Goal: Complete application form: Complete application form

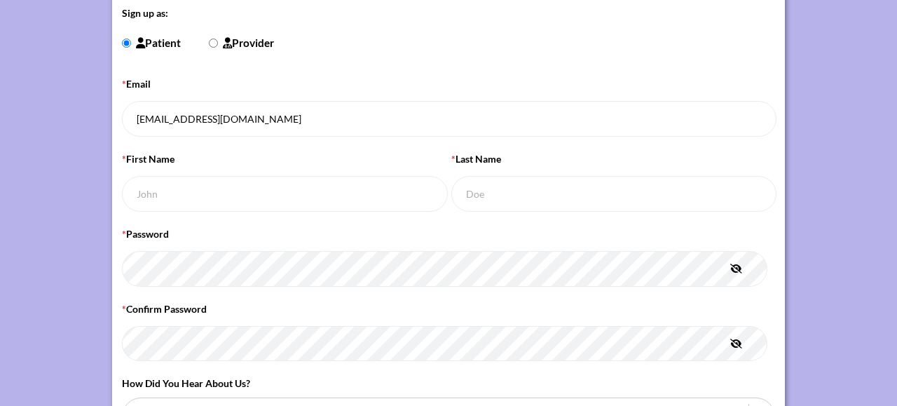
scroll to position [140, 0]
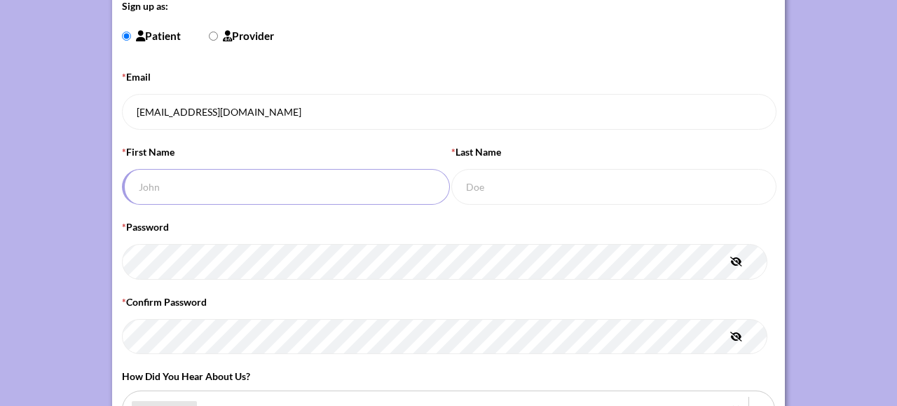
click at [225, 184] on input "* First Name" at bounding box center [286, 187] width 328 height 36
type input "[PERSON_NAME]"
type input "You"
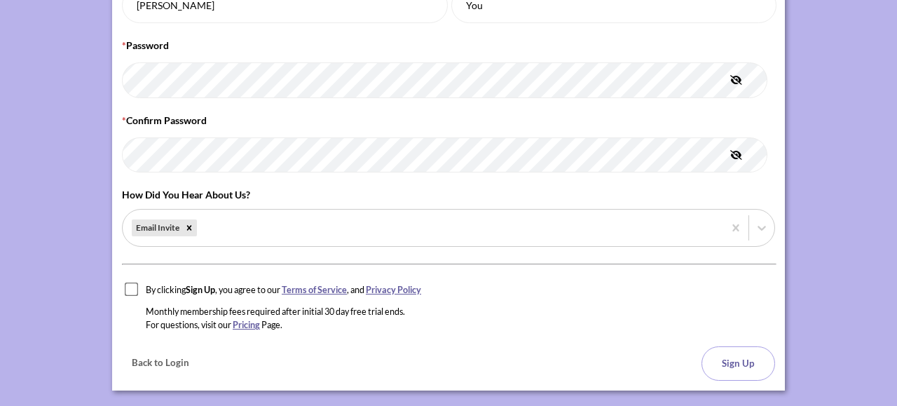
scroll to position [342, 0]
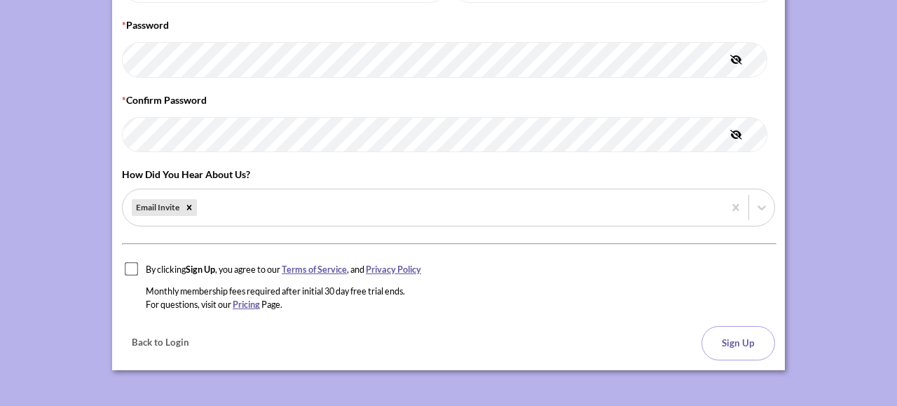
click at [128, 264] on input "checkbox" at bounding box center [132, 269] width 14 height 14
checkbox input "true"
click at [739, 337] on button "Sign Up" at bounding box center [738, 343] width 74 height 34
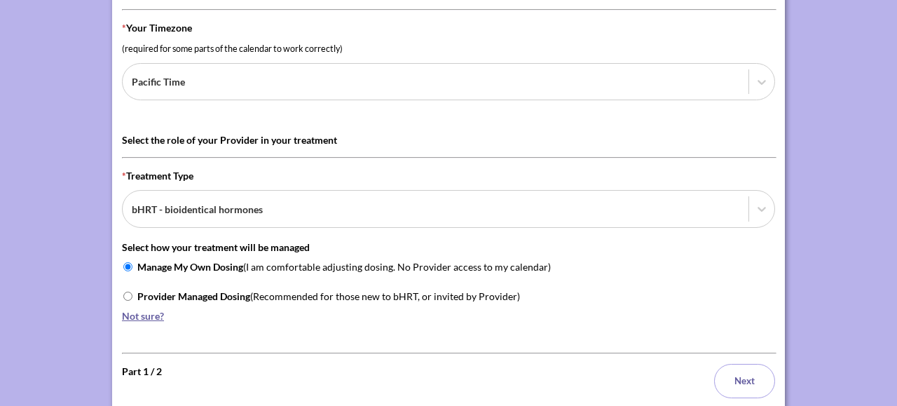
scroll to position [140, 0]
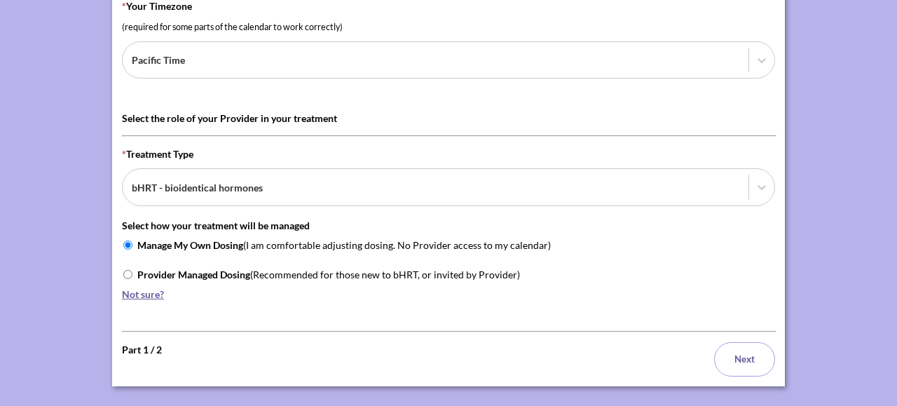
click at [127, 271] on input "Provider Managed Dosing (Recommended for those new to bHRT, or invited by Provi…" at bounding box center [127, 274] width 9 height 9
radio input "true"
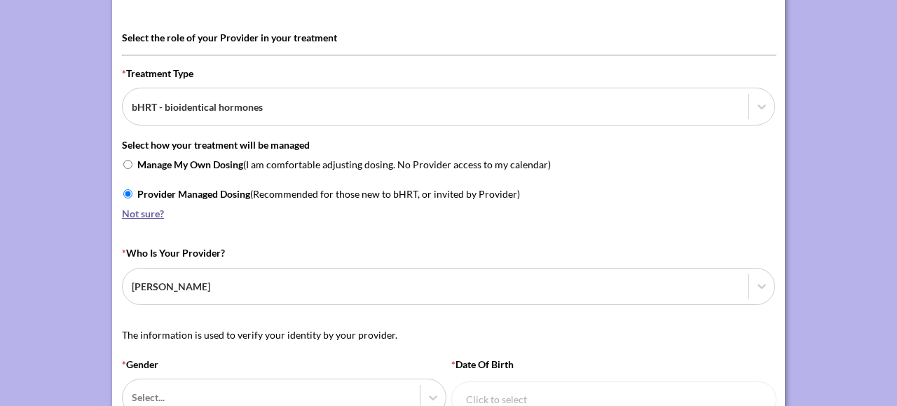
scroll to position [350, 0]
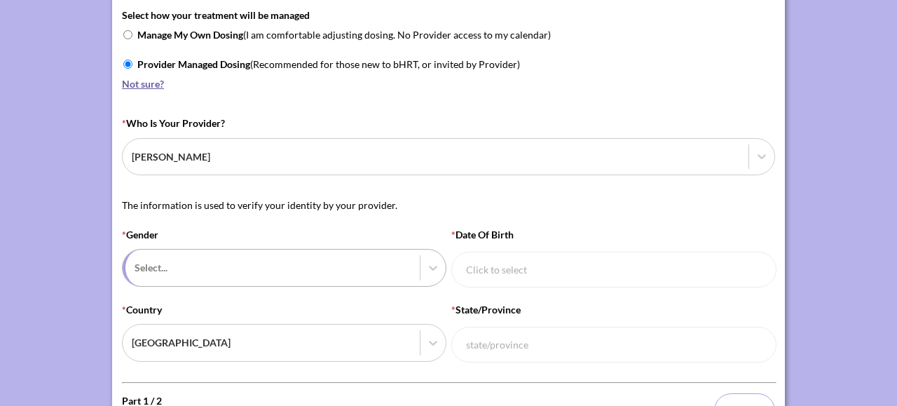
click at [233, 266] on div at bounding box center [272, 268] width 275 height 18
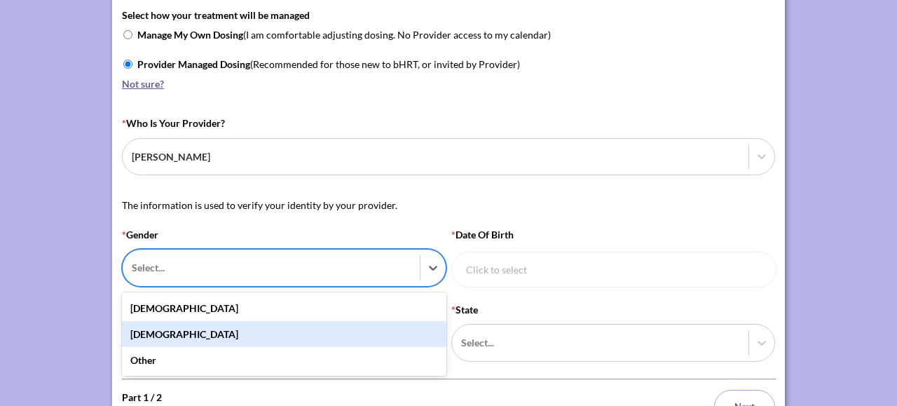
click at [214, 329] on div "[DEMOGRAPHIC_DATA]" at bounding box center [284, 334] width 324 height 26
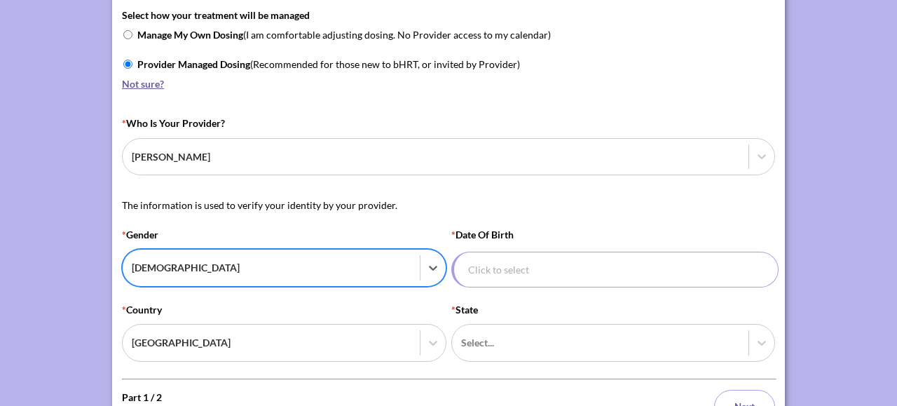
click at [575, 271] on input "* Date of Birth" at bounding box center [615, 270] width 328 height 36
select select "9"
select select "2015"
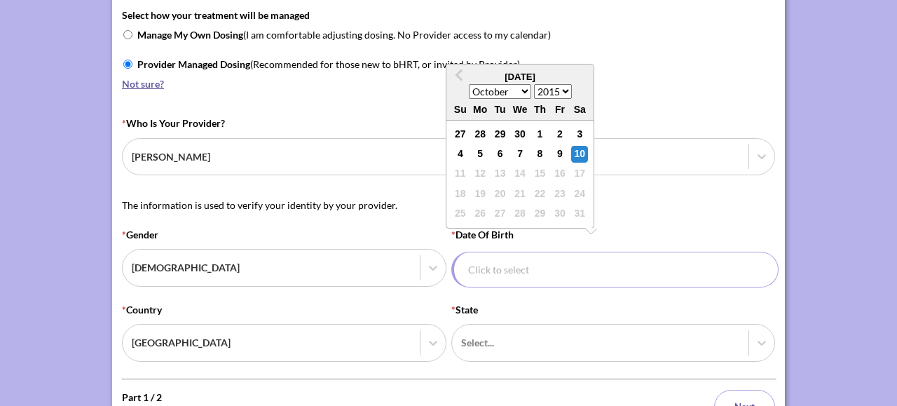
click at [528, 90] on select "January February March April May June July August September October November De…" at bounding box center [500, 91] width 62 height 15
select select "0"
click at [469, 85] on select "January February March April May June July August September October November De…" at bounding box center [500, 91] width 62 height 15
click at [567, 95] on select "1930 1931 1932 1933 1934 1935 1936 1937 1938 1939 1940 1941 1942 1943 1944 1945…" at bounding box center [553, 91] width 38 height 15
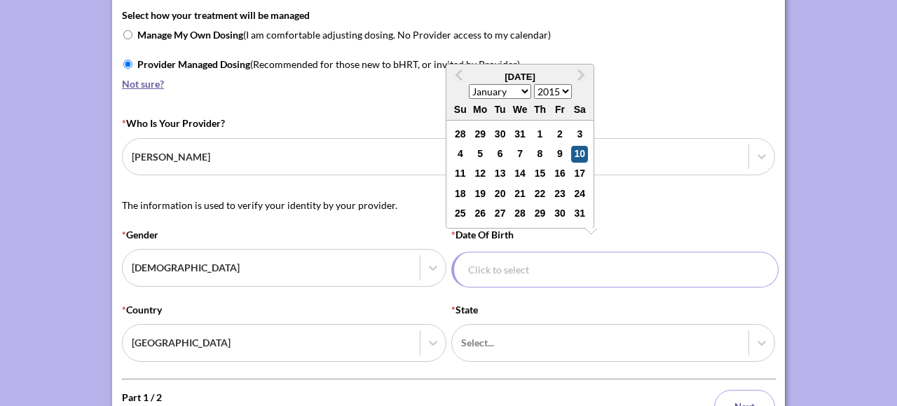
select select "1973"
click at [534, 85] on select "1930 1931 1932 1933 1934 1935 1936 1937 1938 1939 1940 1941 1942 1943 1944 1945…" at bounding box center [553, 91] width 38 height 15
click at [512, 212] on div "31" at bounding box center [520, 213] width 17 height 17
type input "[DATE]"
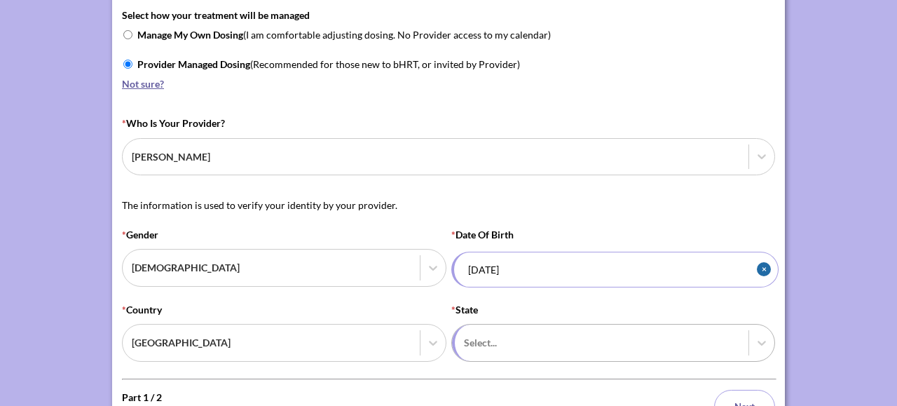
click at [572, 326] on div "Select..." at bounding box center [600, 342] width 297 height 36
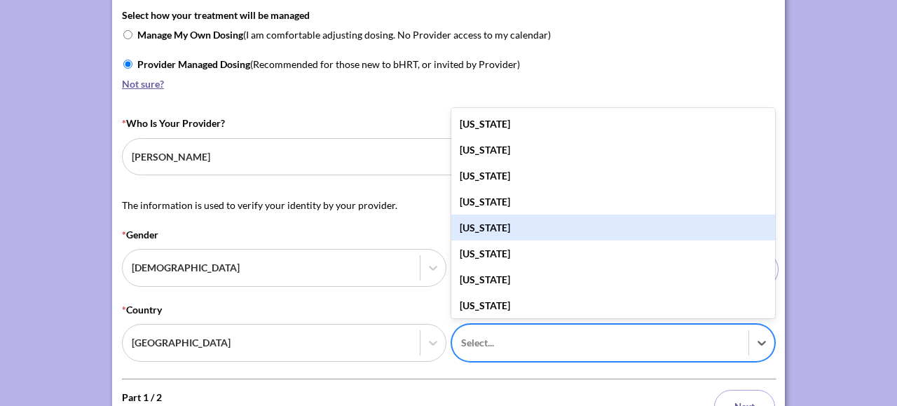
click at [529, 226] on div "[US_STATE]" at bounding box center [613, 227] width 324 height 26
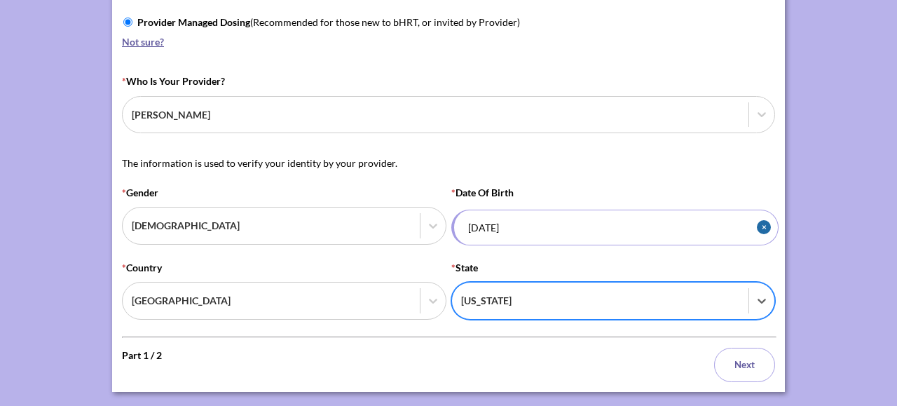
scroll to position [413, 0]
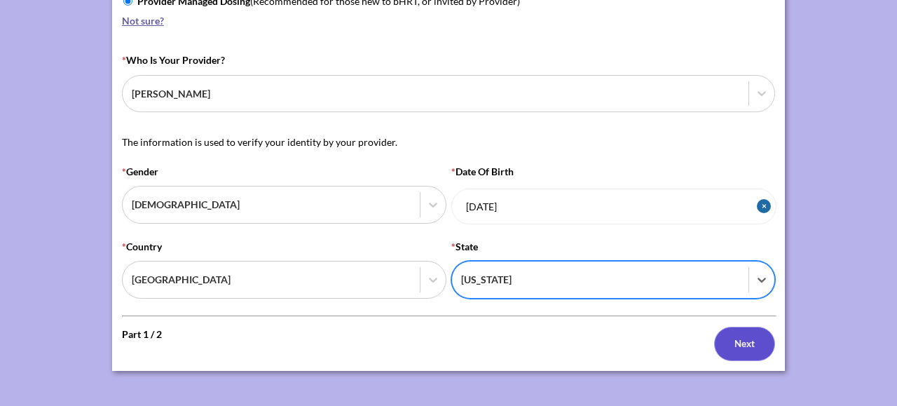
click at [736, 345] on button "Next" at bounding box center [744, 344] width 61 height 34
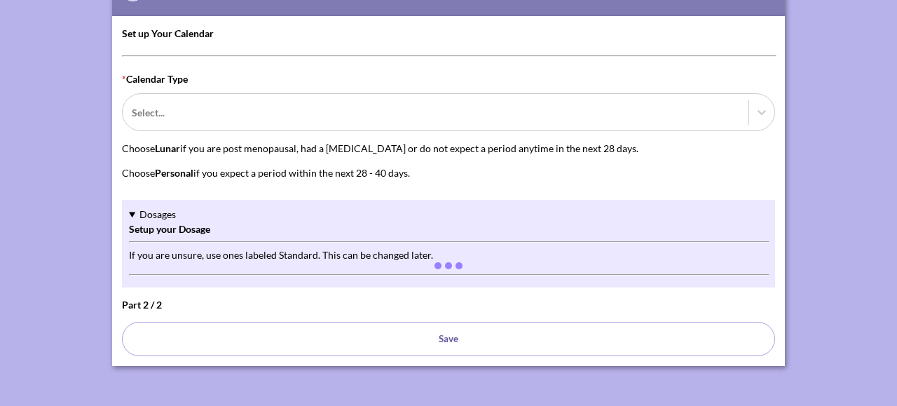
scroll to position [74, 0]
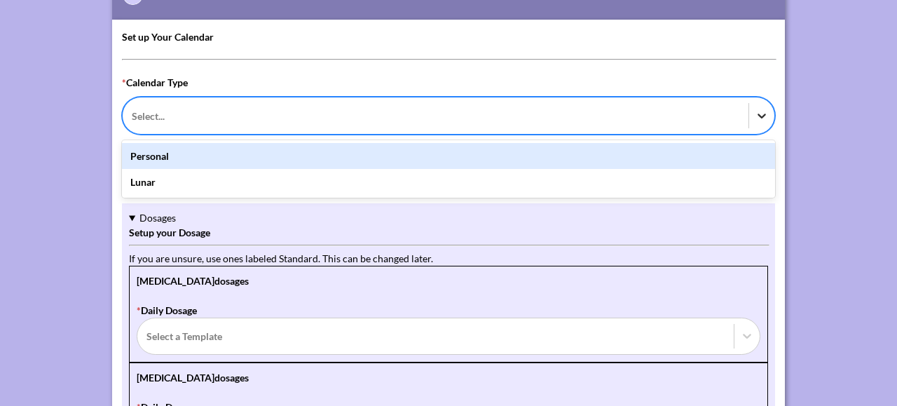
click at [755, 116] on icon at bounding box center [762, 116] width 14 height 14
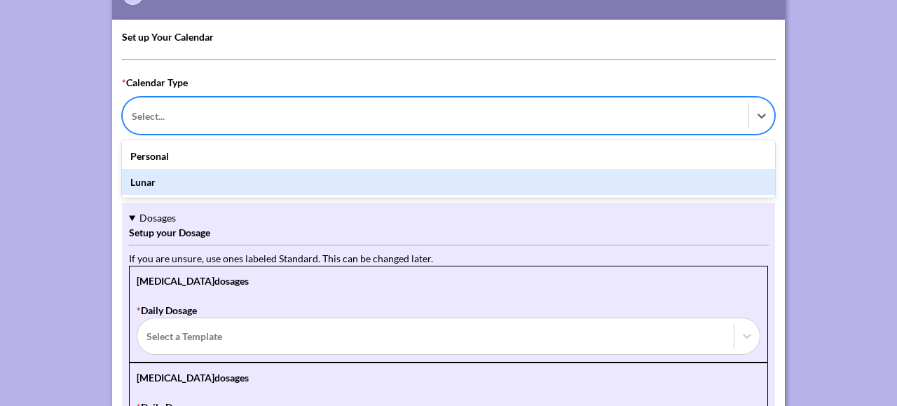
click at [642, 193] on div "Lunar" at bounding box center [448, 182] width 653 height 26
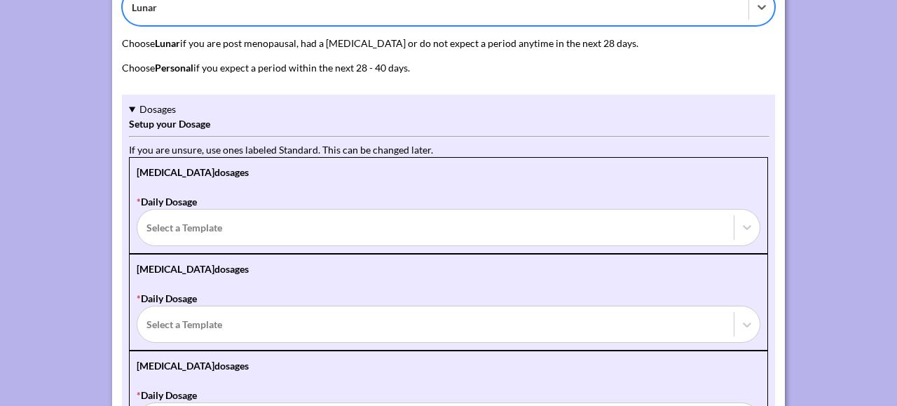
scroll to position [214, 0]
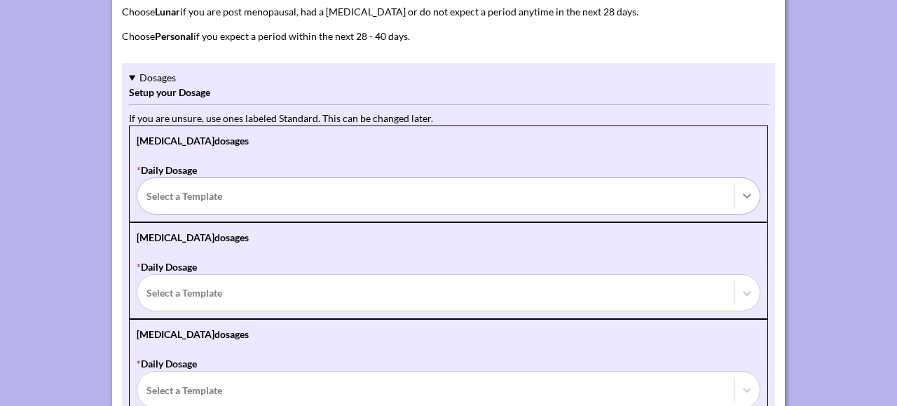
click at [740, 200] on div at bounding box center [746, 195] width 25 height 25
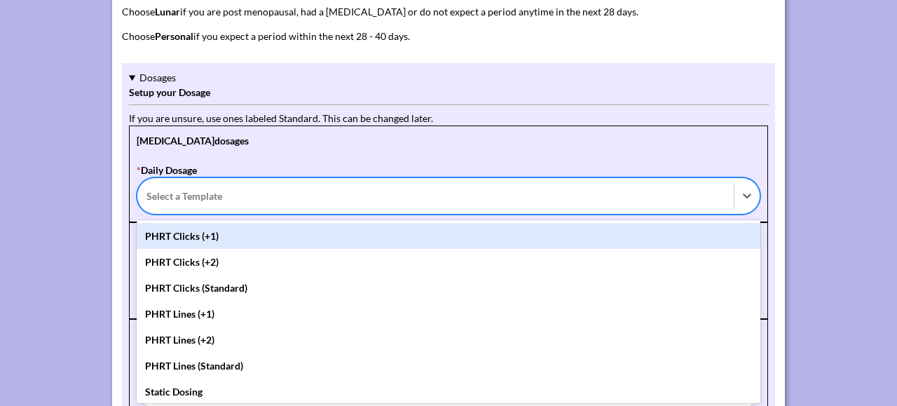
click at [320, 228] on div "PHRT Clicks (+1)" at bounding box center [449, 236] width 624 height 26
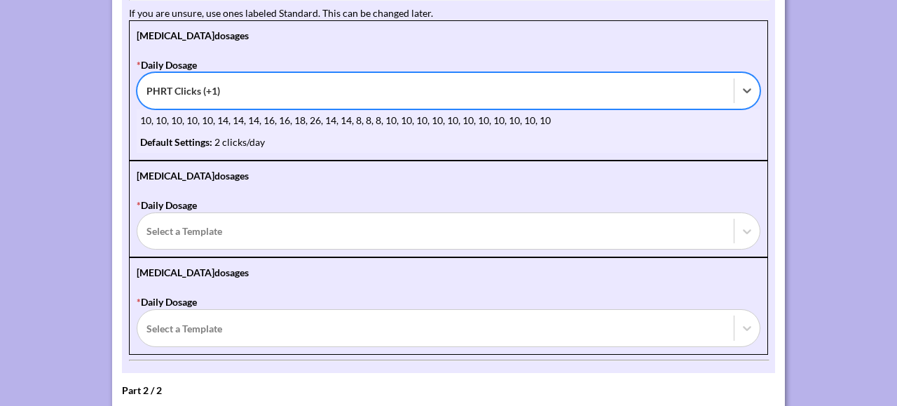
scroll to position [354, 0]
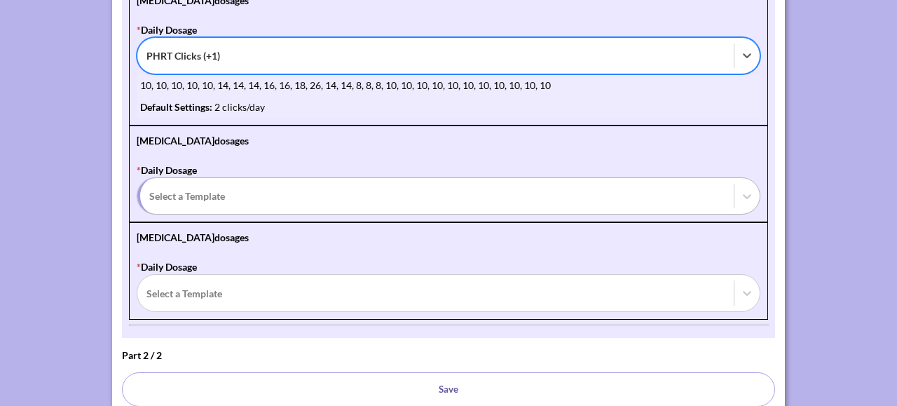
click at [682, 195] on div at bounding box center [436, 196] width 575 height 18
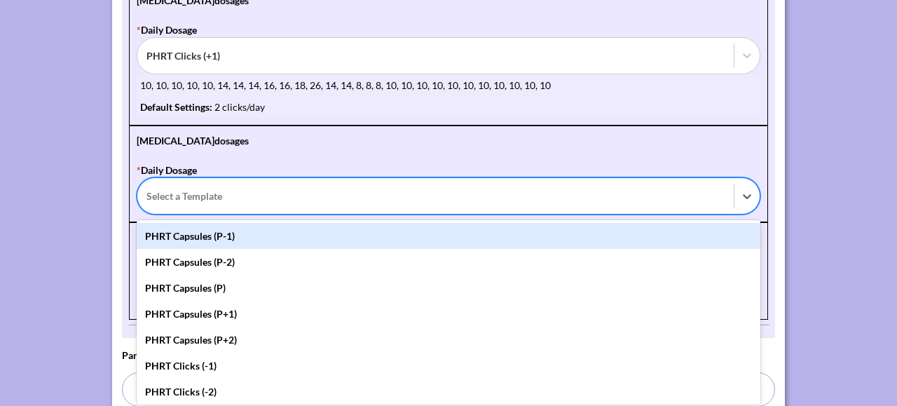
click at [605, 231] on div "PHRT Capsules (P-1)" at bounding box center [449, 236] width 624 height 26
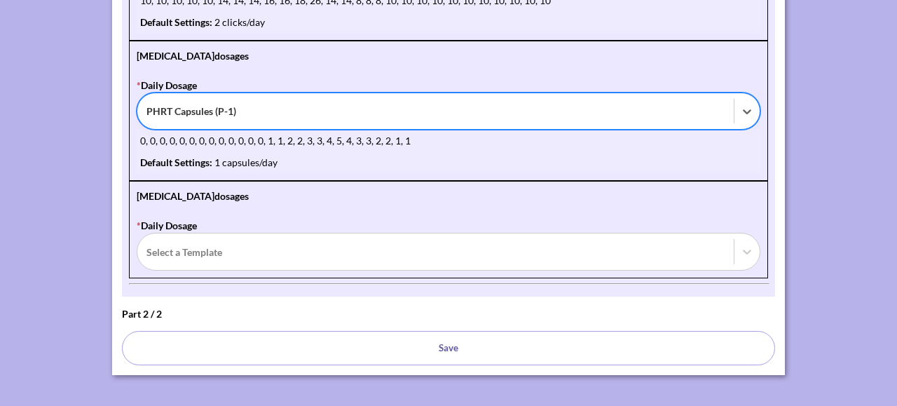
scroll to position [441, 0]
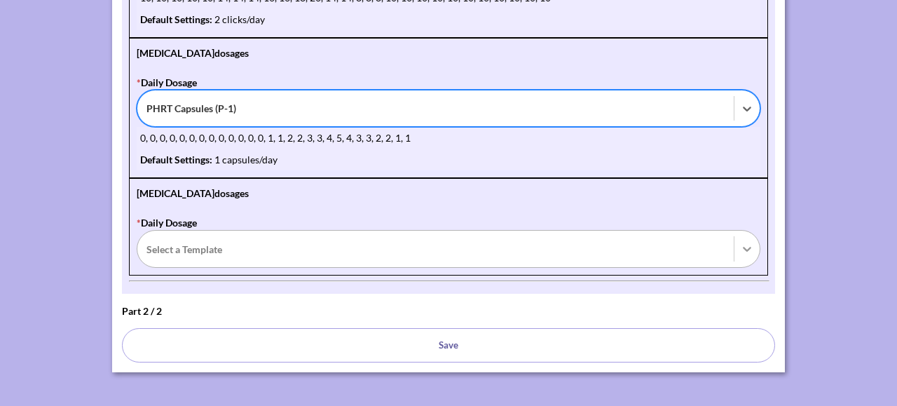
click at [740, 246] on icon at bounding box center [747, 249] width 14 height 14
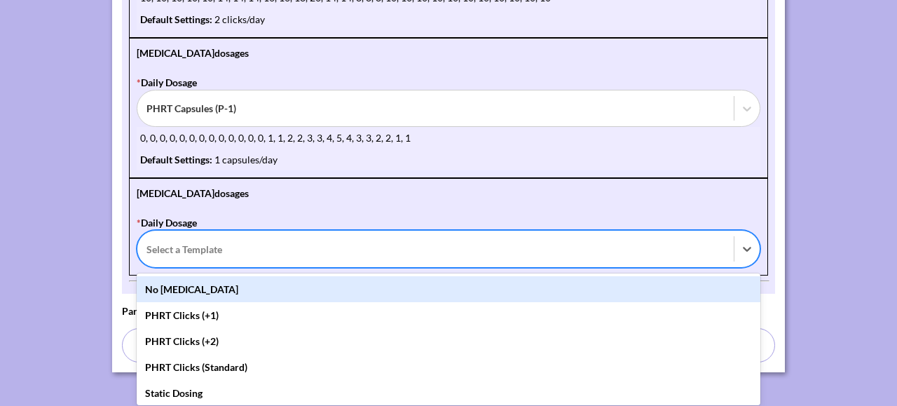
click at [625, 285] on div "No [MEDICAL_DATA]" at bounding box center [449, 289] width 624 height 26
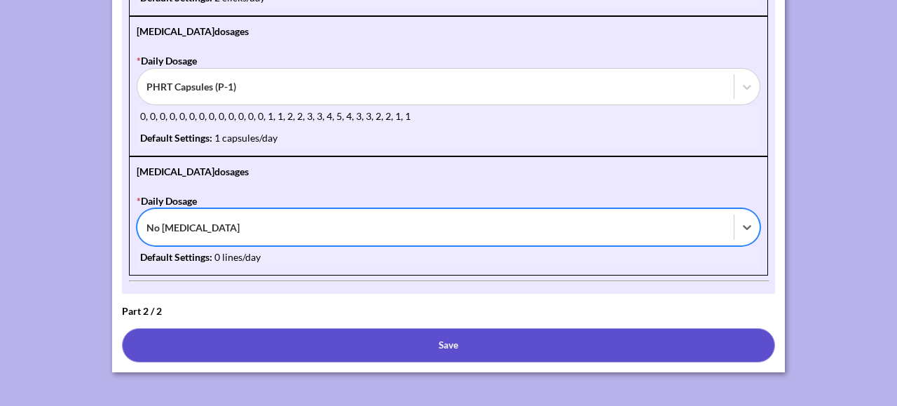
click at [363, 336] on button "Save" at bounding box center [448, 345] width 653 height 34
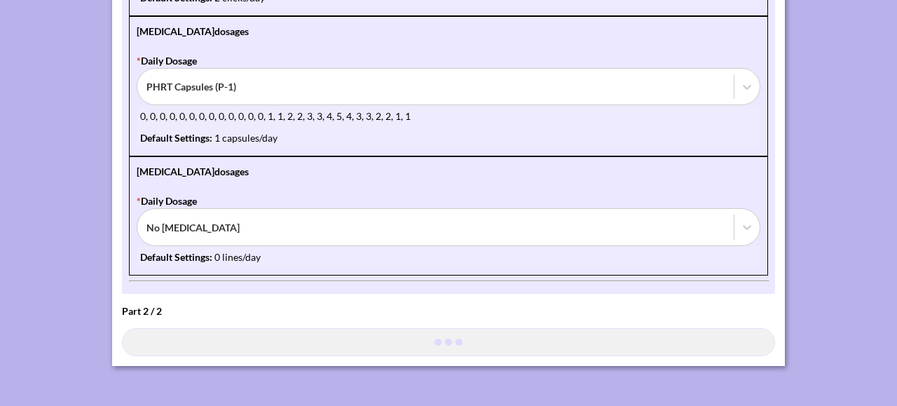
scroll to position [457, 0]
